Goal: Transaction & Acquisition: Purchase product/service

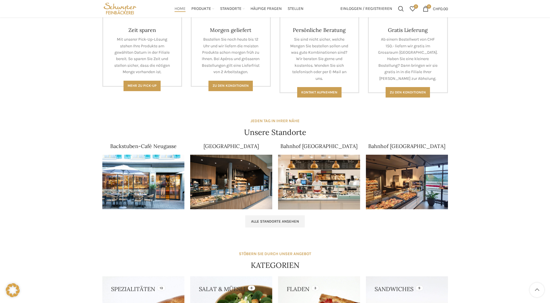
scroll to position [258, 0]
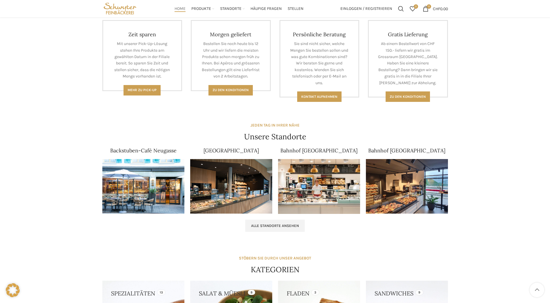
click at [151, 198] on img at bounding box center [143, 186] width 82 height 55
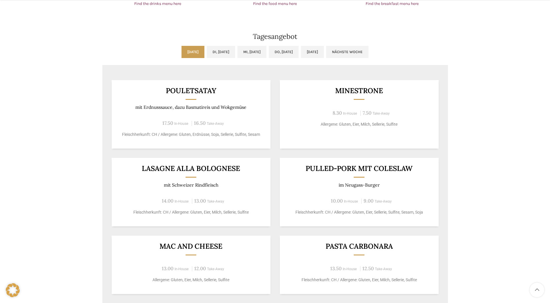
scroll to position [464, 0]
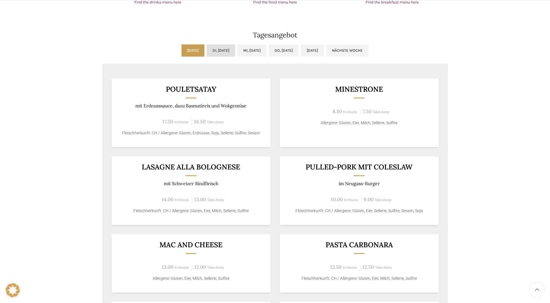
click at [214, 52] on link "Di, 30.09.2025" at bounding box center [221, 50] width 28 height 12
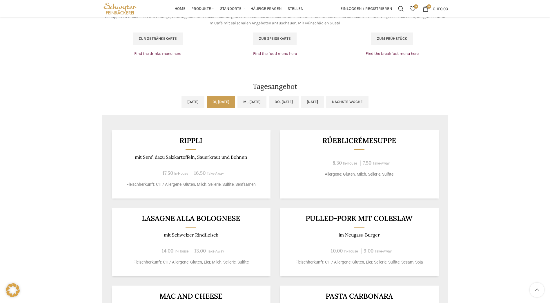
scroll to position [406, 0]
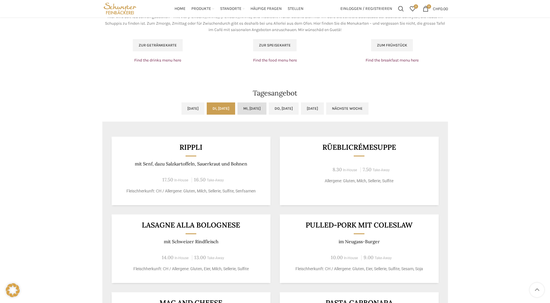
click at [254, 110] on link "Mi, 01.10.2025" at bounding box center [252, 108] width 29 height 12
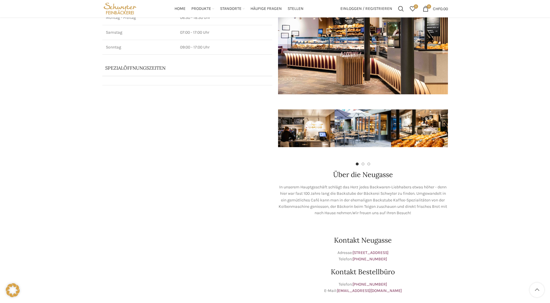
scroll to position [0, 0]
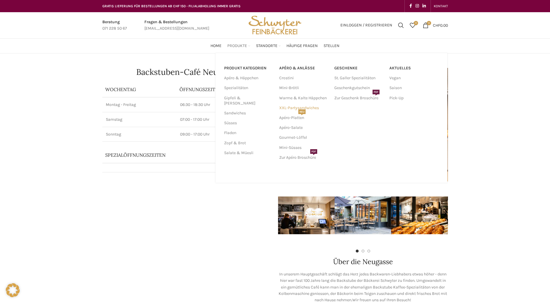
click at [308, 106] on link "XXL-Partysandwiches" at bounding box center [303, 108] width 49 height 10
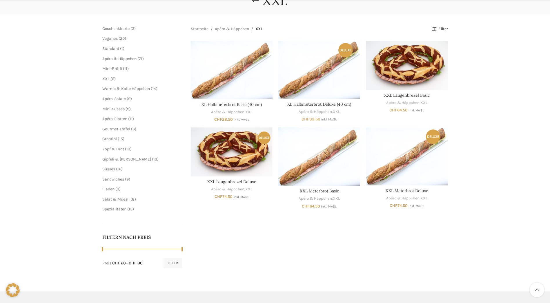
scroll to position [87, 0]
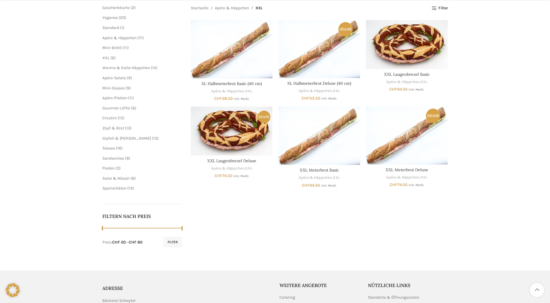
click at [124, 185] on li "Spezialitäten 13 13 Produkte" at bounding box center [142, 188] width 80 height 6
click at [123, 188] on span "Spezialitäten" at bounding box center [114, 188] width 24 height 5
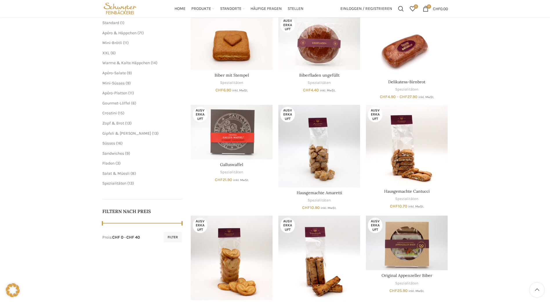
scroll to position [91, 0]
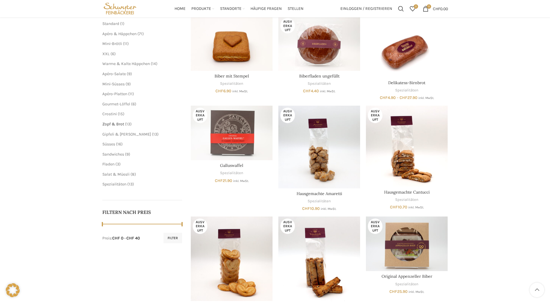
click at [119, 125] on span "Zopf & Brot" at bounding box center [113, 124] width 22 height 5
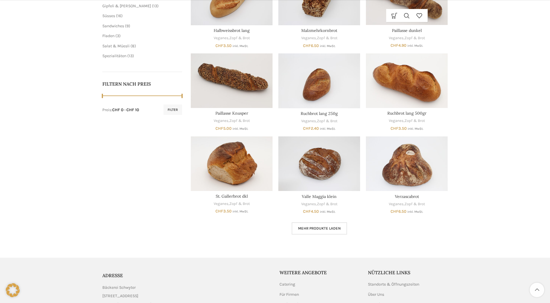
scroll to position [232, 0]
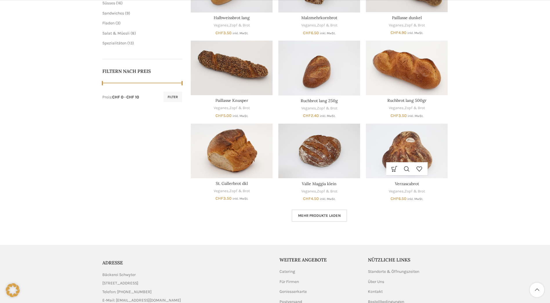
click at [418, 154] on img "Verzascabrot" at bounding box center [407, 151] width 82 height 55
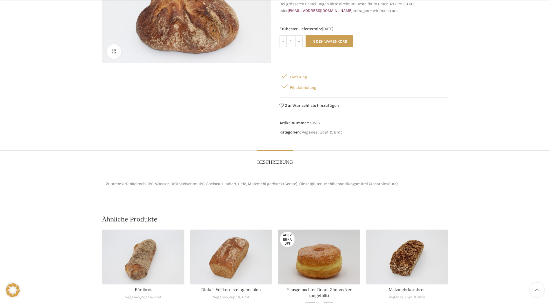
scroll to position [29, 0]
